Goal: Find specific page/section: Find specific page/section

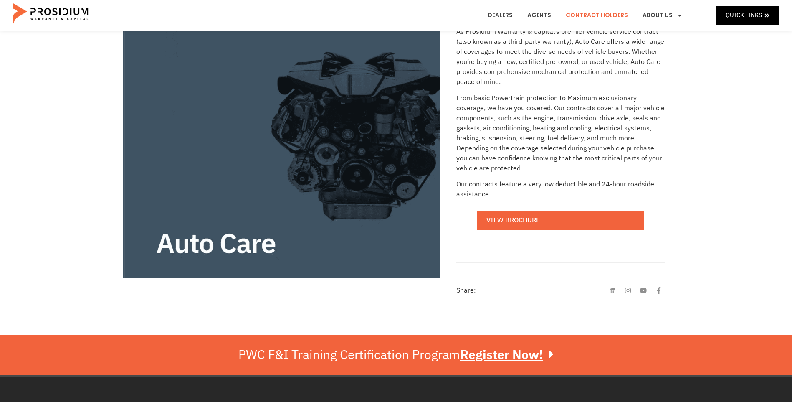
scroll to position [83, 0]
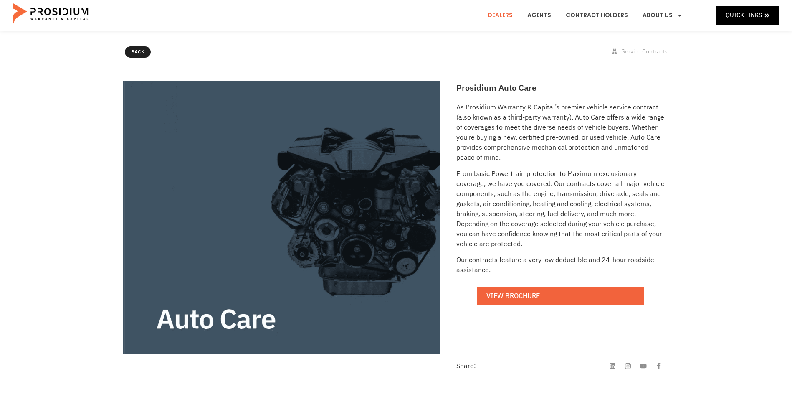
click at [498, 15] on link "Dealers" at bounding box center [500, 15] width 38 height 31
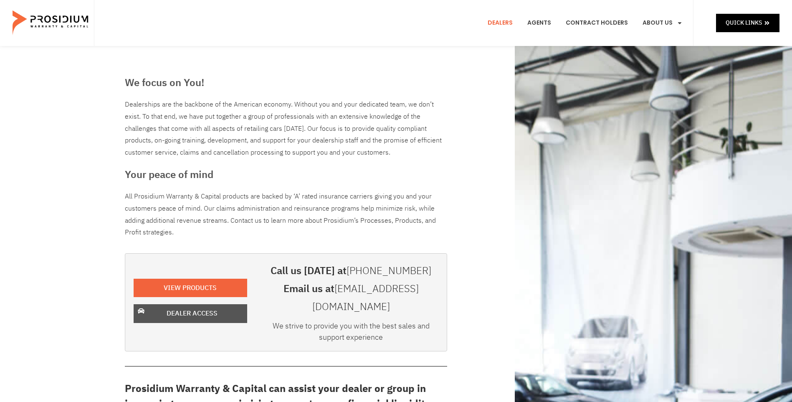
click at [203, 307] on span "Dealer Access" at bounding box center [192, 313] width 51 height 12
